Goal: Navigation & Orientation: Find specific page/section

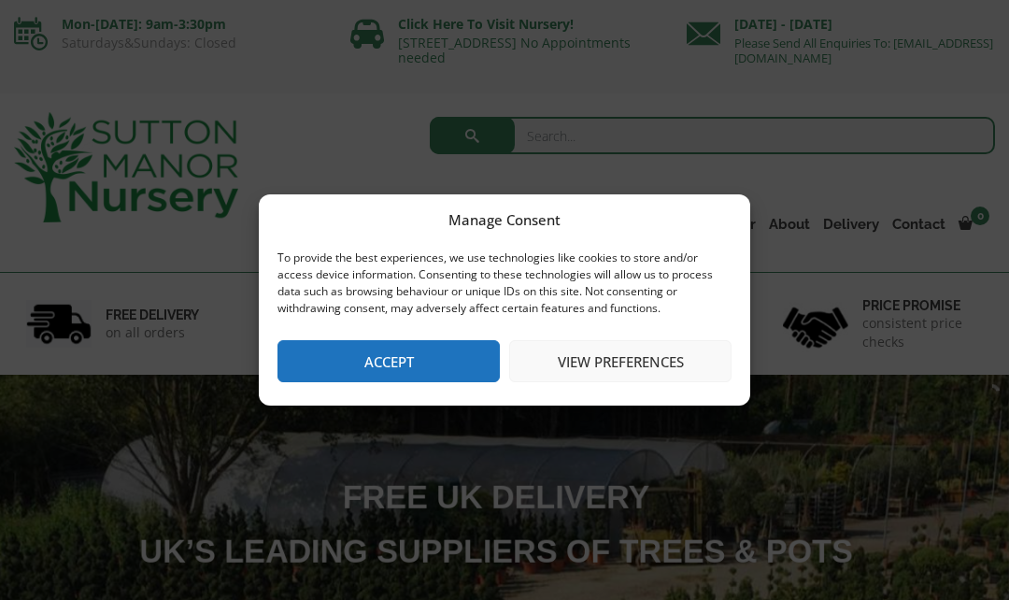
click at [443, 364] on button "Accept" at bounding box center [388, 361] width 222 height 42
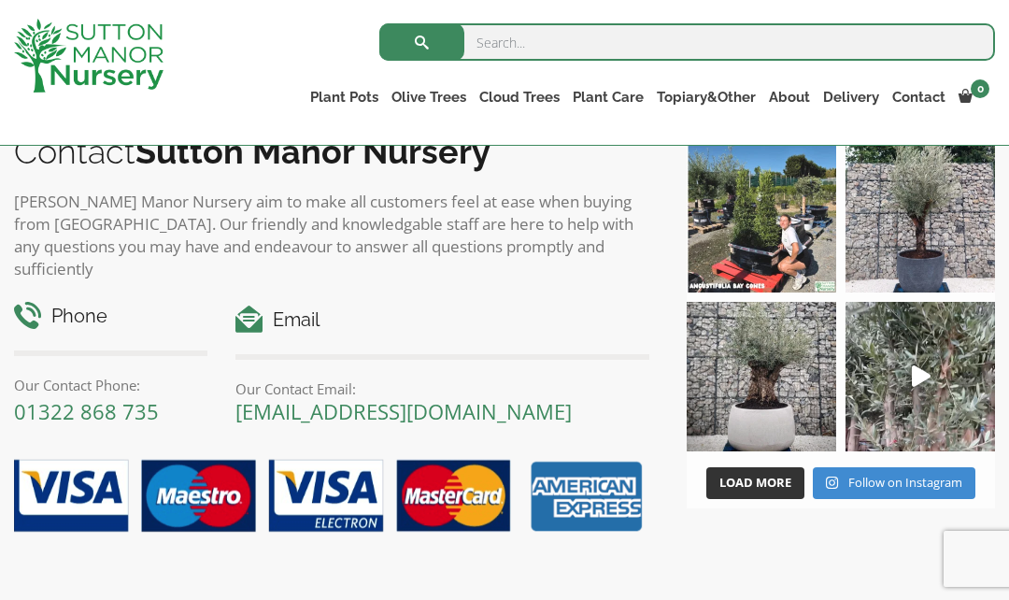
scroll to position [2584, 0]
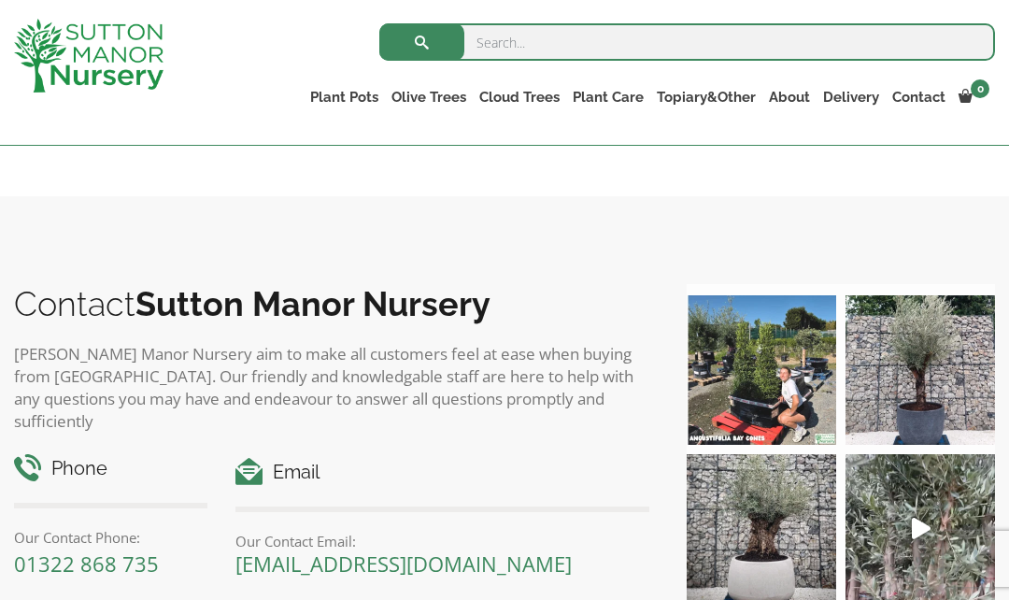
click at [905, 97] on link "Contact" at bounding box center [918, 97] width 66 height 26
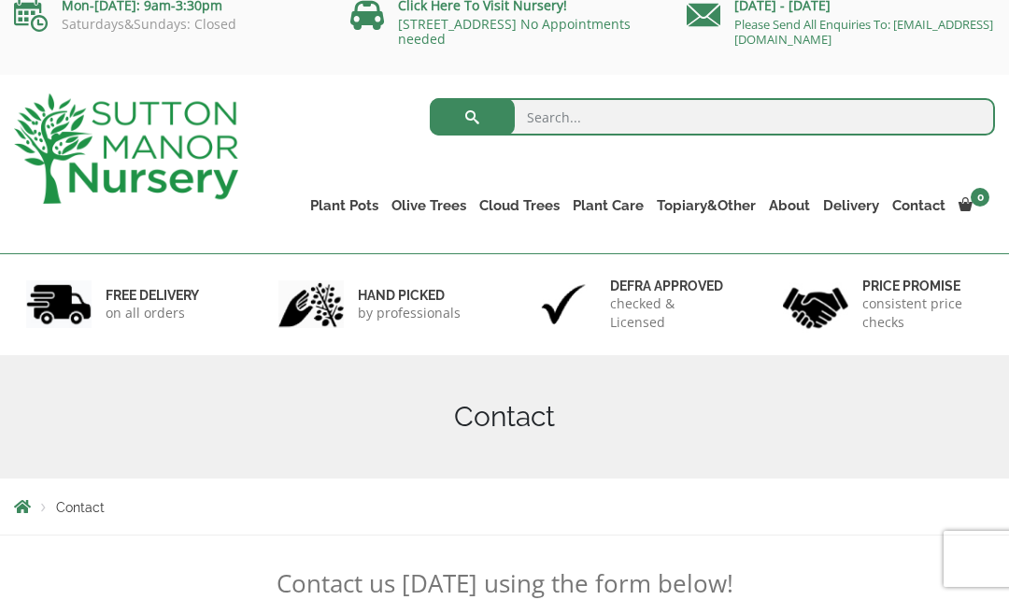
scroll to position [10, 0]
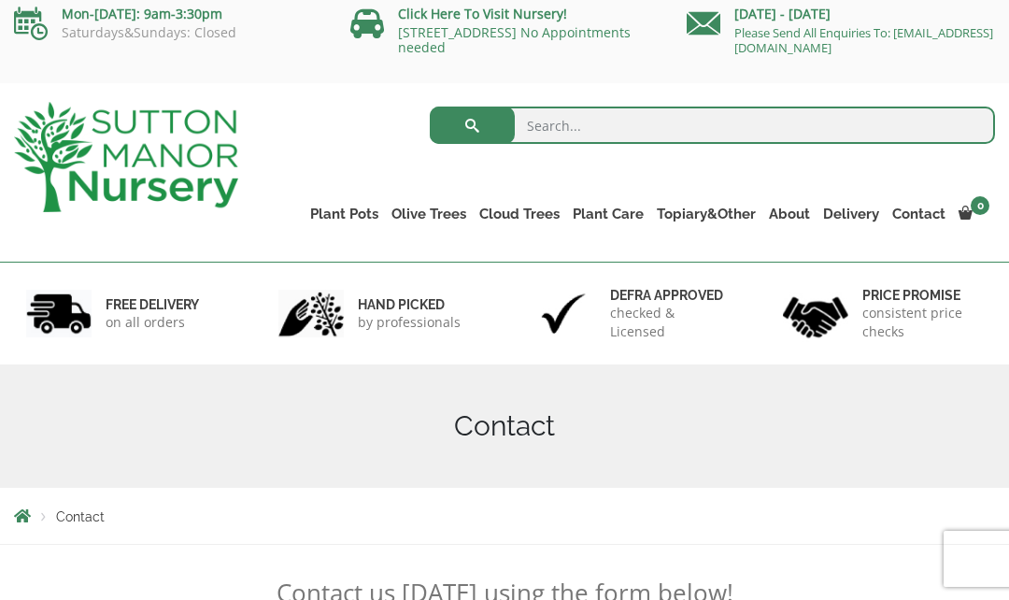
click at [0, 0] on link "Care Packages" at bounding box center [0, 0] width 0 height 0
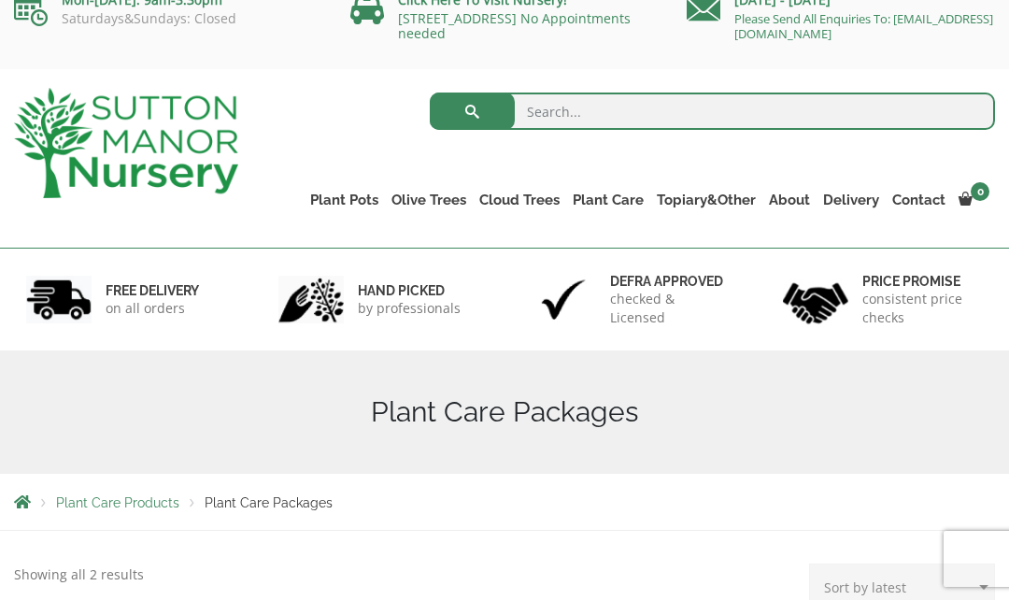
scroll to position [22, 0]
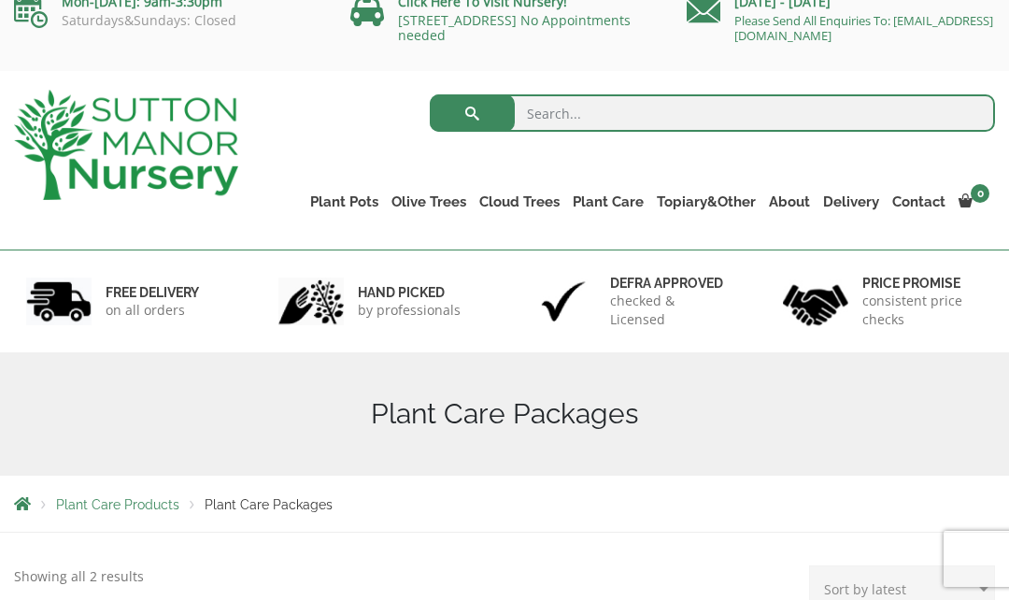
click at [282, 503] on span "Plant Care Packages" at bounding box center [269, 504] width 128 height 15
click at [127, 523] on div "Plant Care Products Plant Care Packages" at bounding box center [504, 503] width 1009 height 56
click at [128, 503] on span "Plant Care Products" at bounding box center [117, 504] width 123 height 15
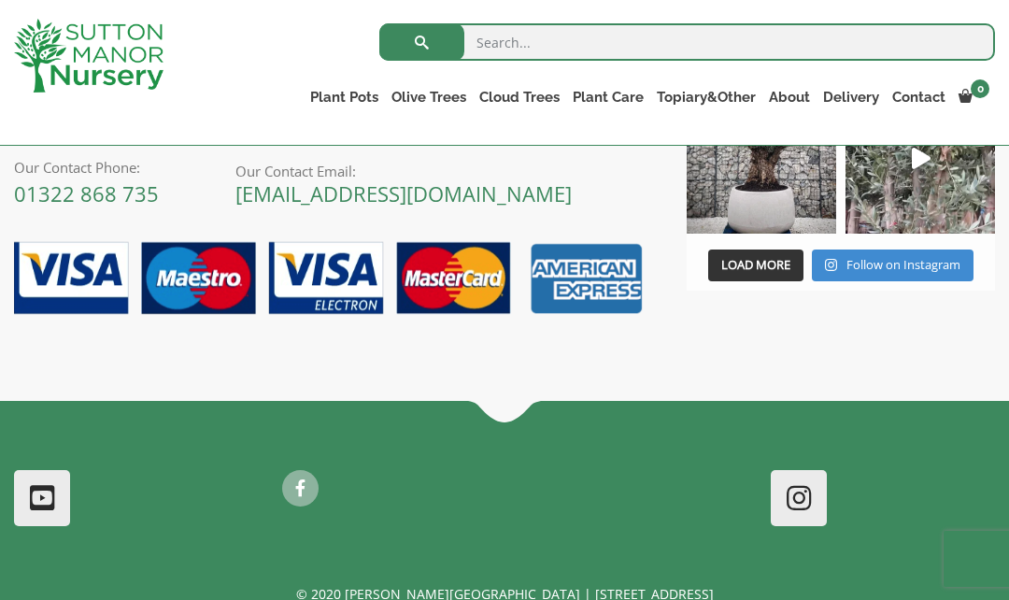
scroll to position [1398, 0]
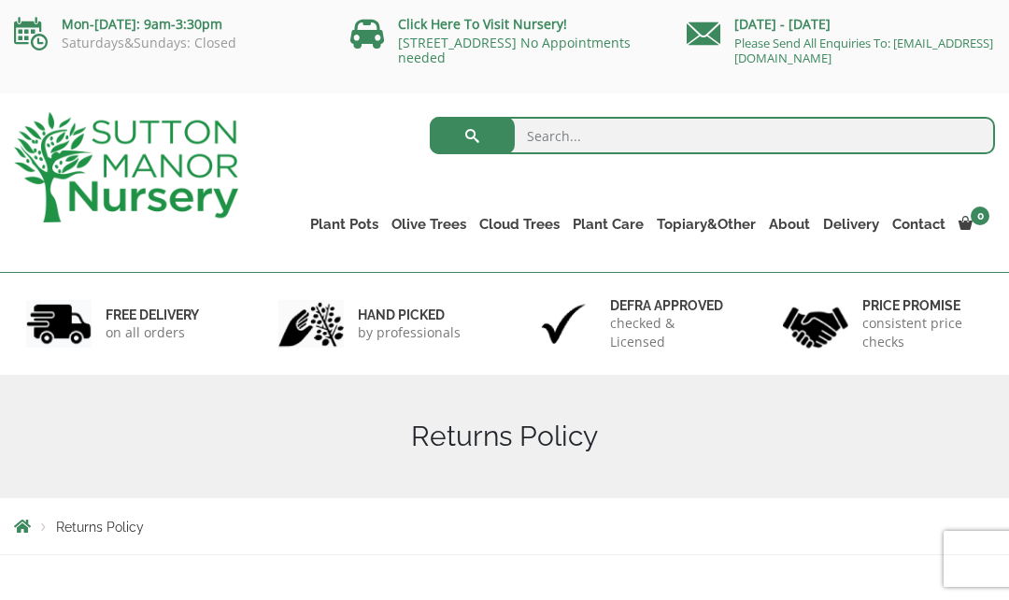
click at [0, 0] on link "Potting Service" at bounding box center [0, 0] width 0 height 0
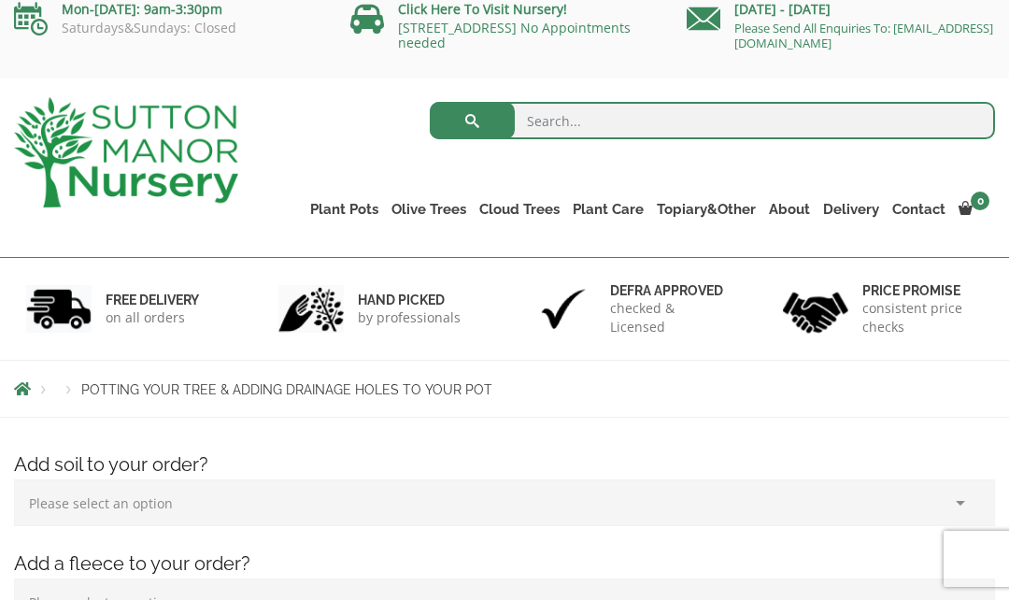
scroll to position [8, 0]
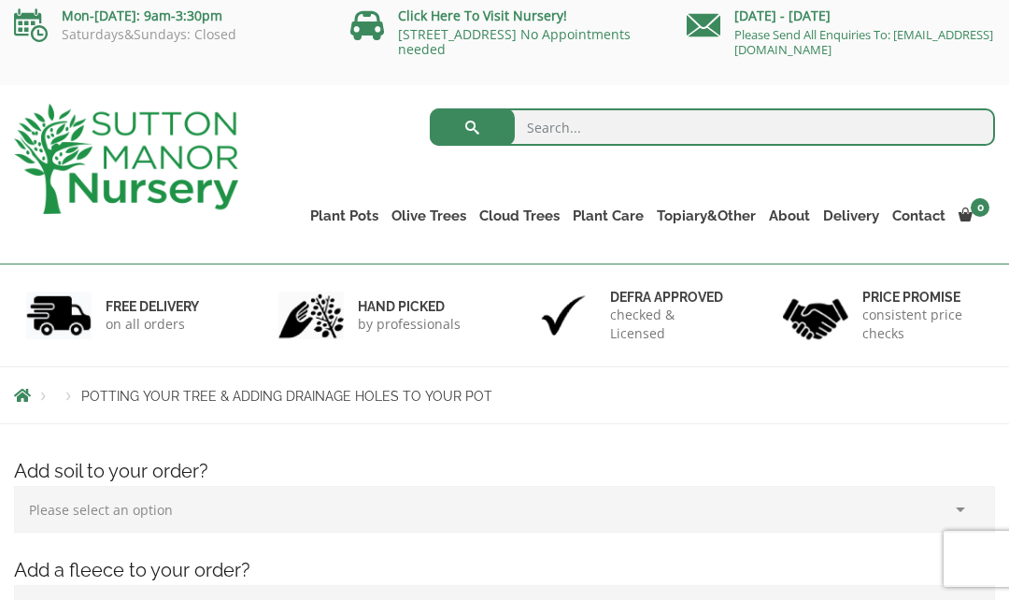
click at [0, 0] on link "Soil" at bounding box center [0, 0] width 0 height 0
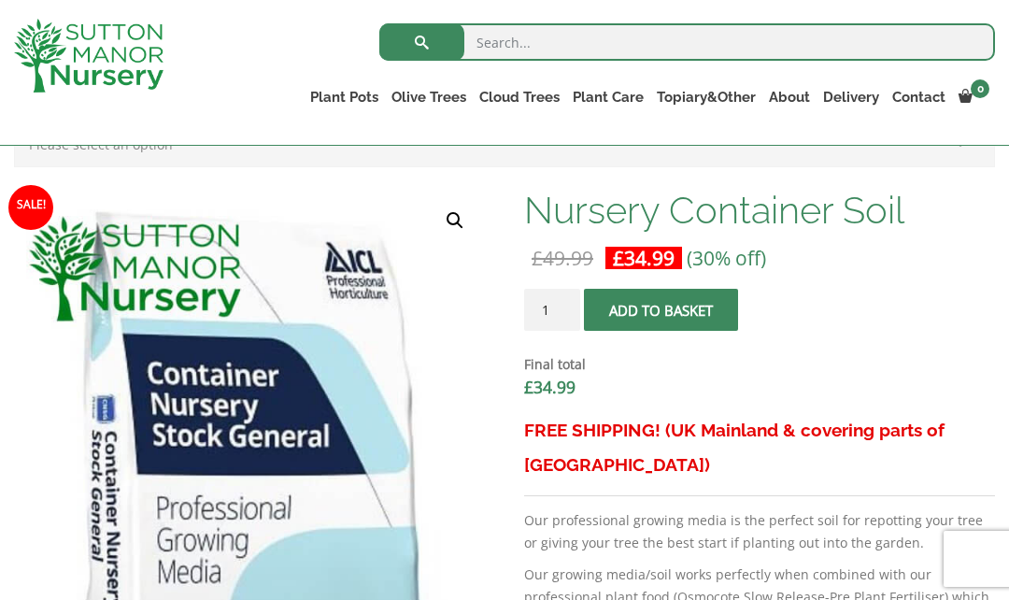
scroll to position [347, 0]
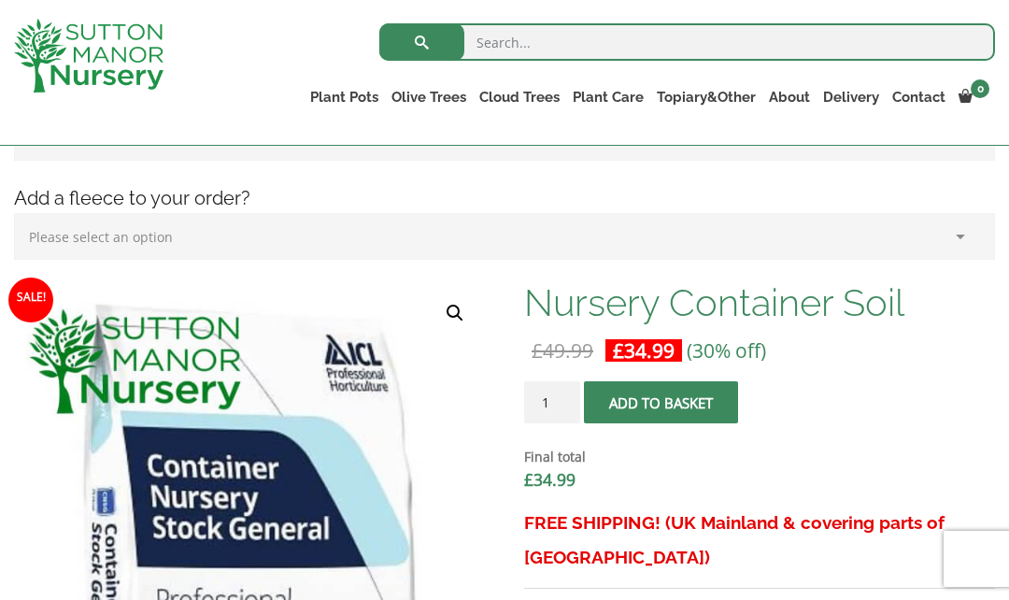
click at [0, 0] on link "Gnarled Olive Trees (Grande Range)" at bounding box center [0, 0] width 0 height 0
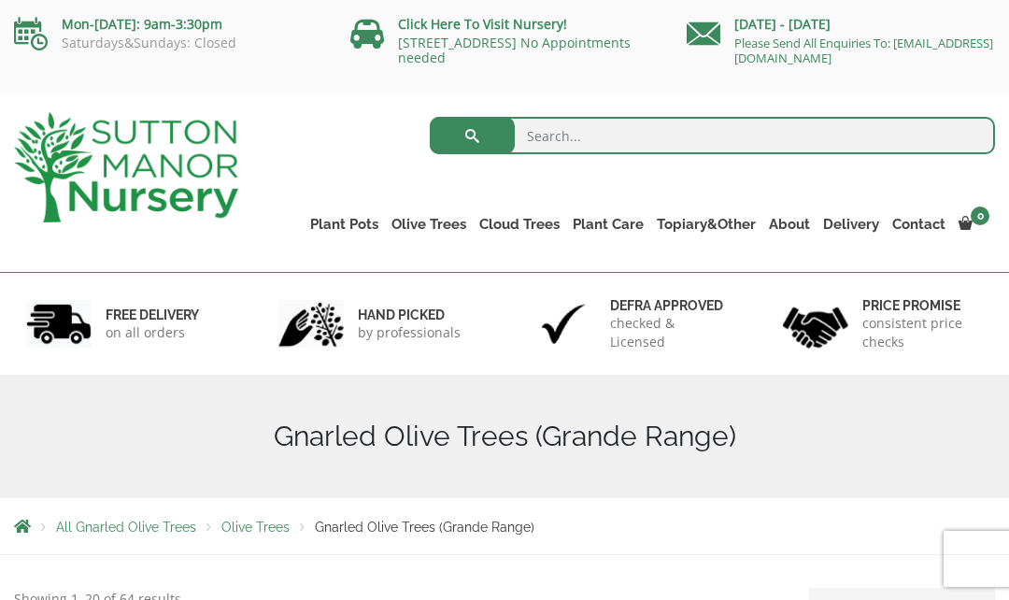
click at [922, 225] on link "Contact" at bounding box center [918, 224] width 66 height 26
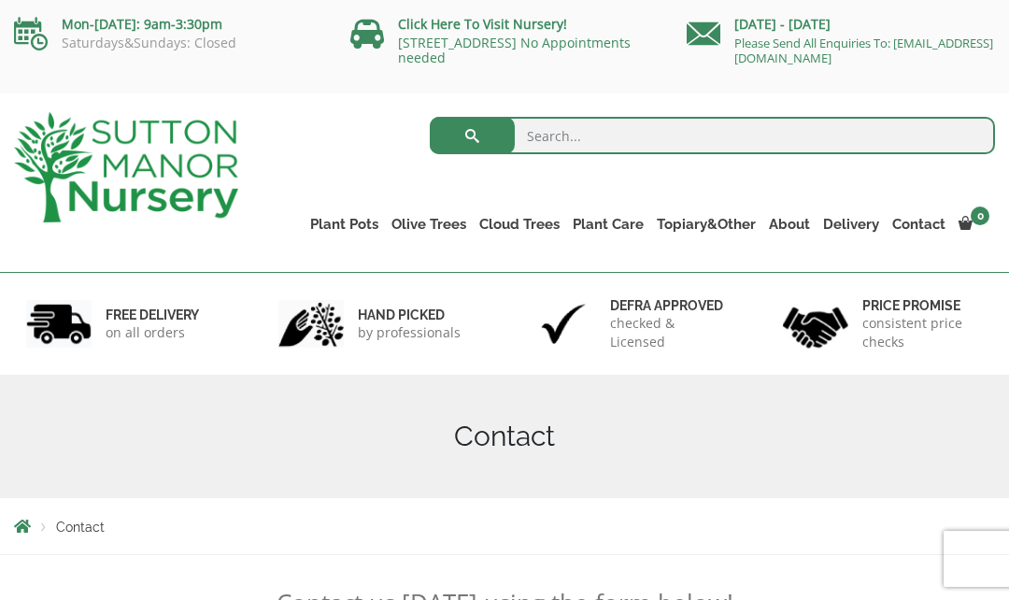
click at [0, 0] on link "CUSTOMER PHOTOS" at bounding box center [0, 0] width 0 height 0
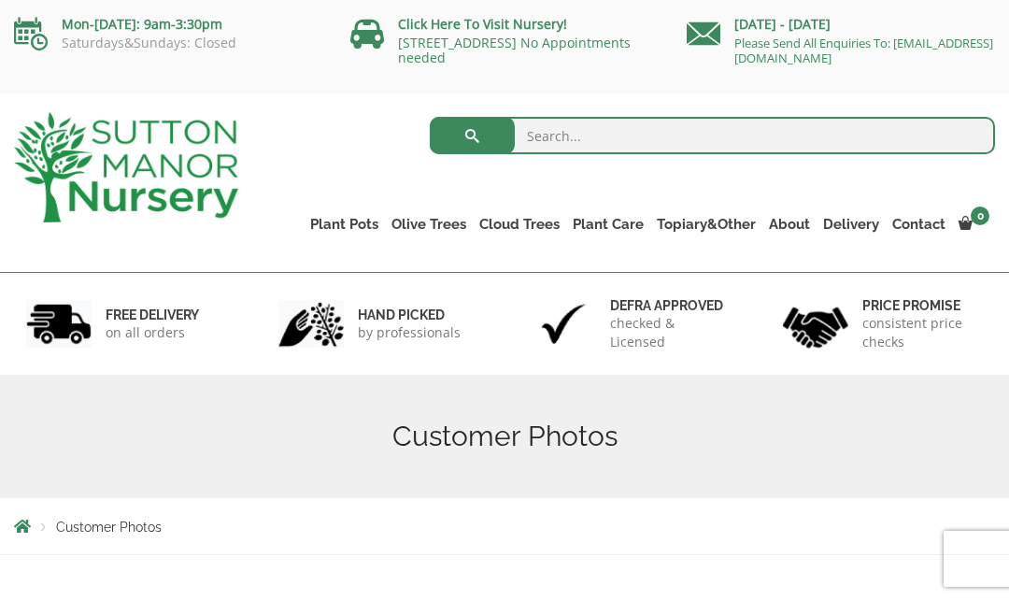
click at [0, 0] on link "Care Packages" at bounding box center [0, 0] width 0 height 0
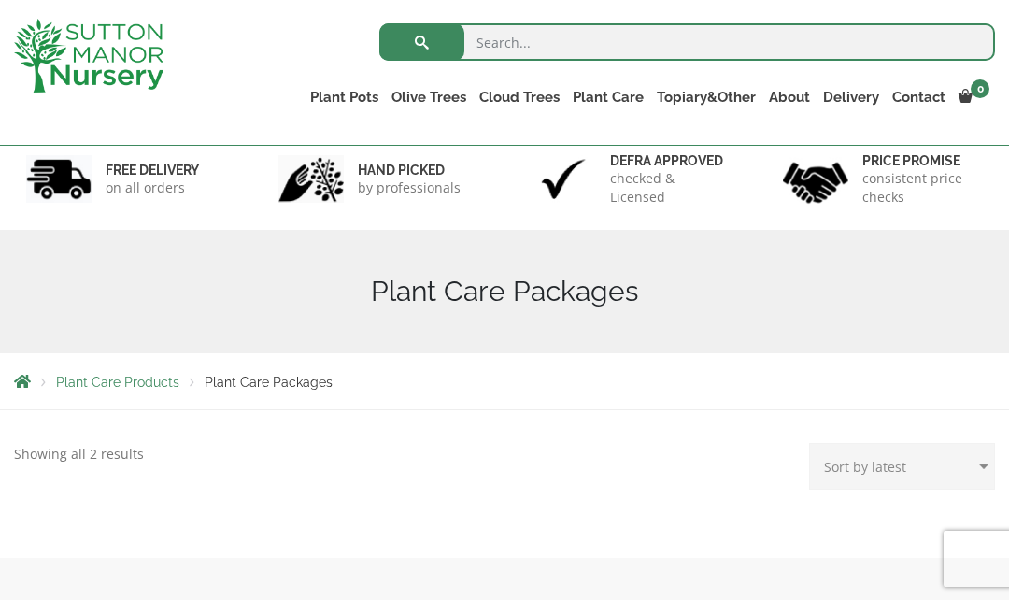
scroll to position [110, 0]
click at [0, 0] on link "Palm Trees" at bounding box center [0, 0] width 0 height 0
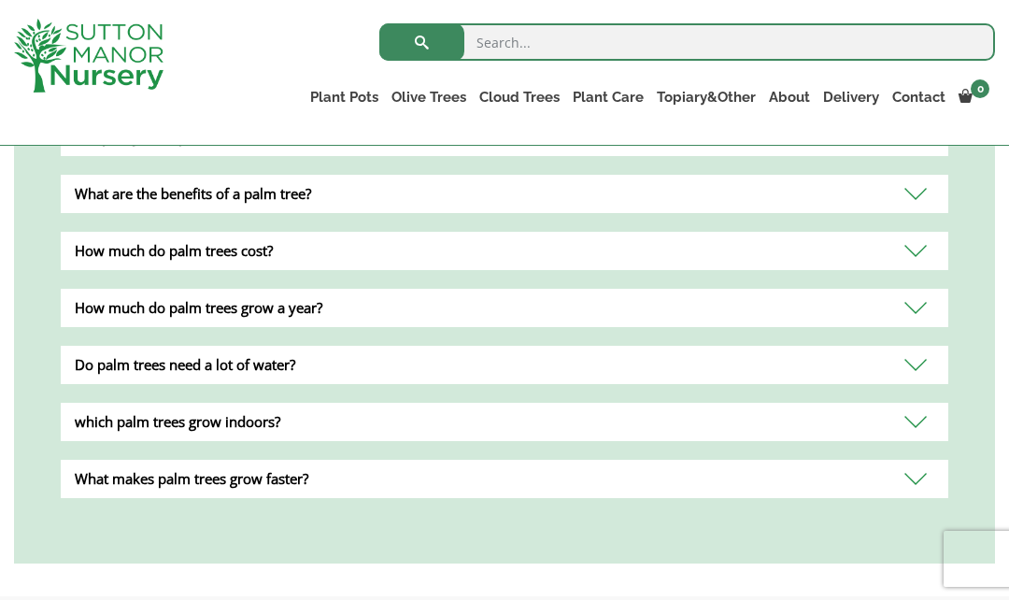
scroll to position [829, 0]
